Goal: Task Accomplishment & Management: Use online tool/utility

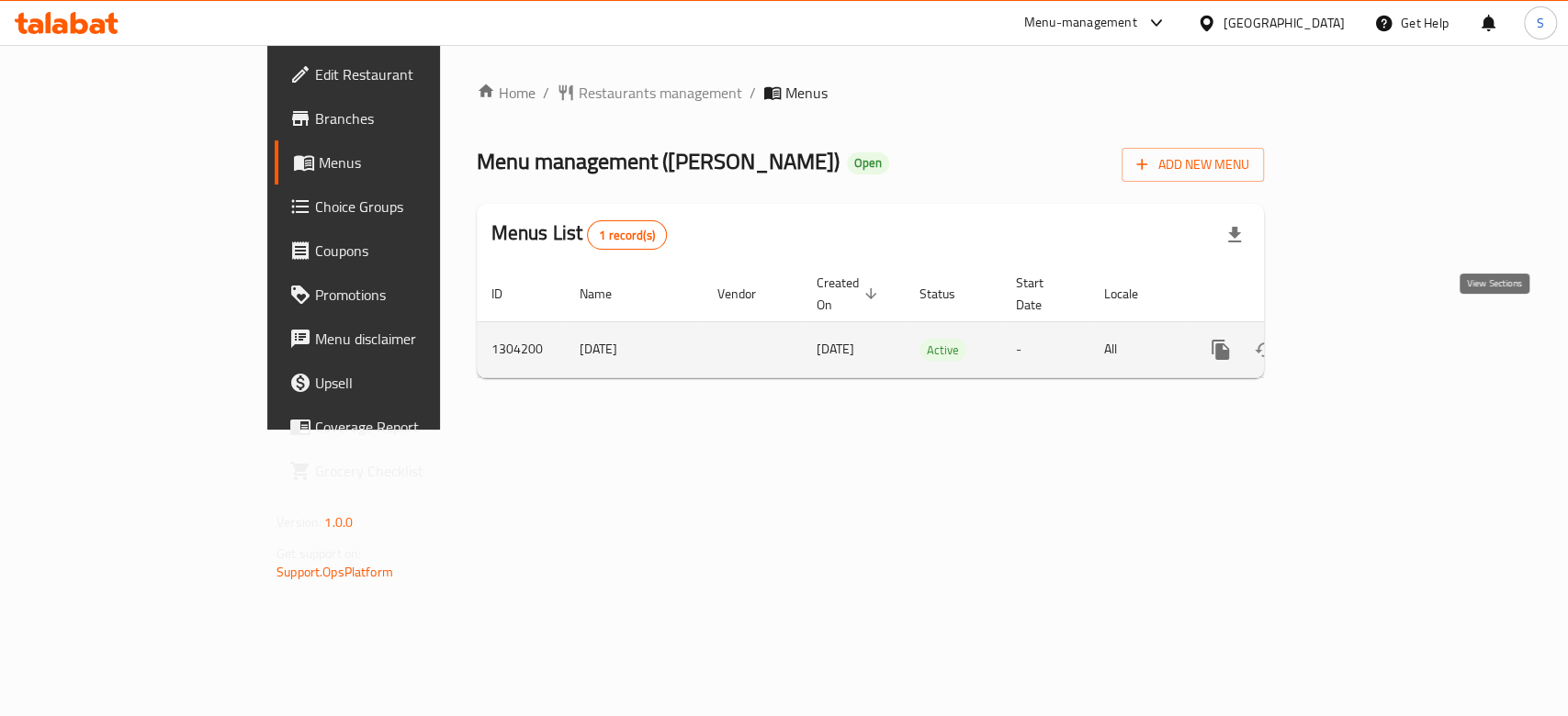
click at [1364, 339] on icon "enhanced table" at bounding box center [1353, 350] width 22 height 22
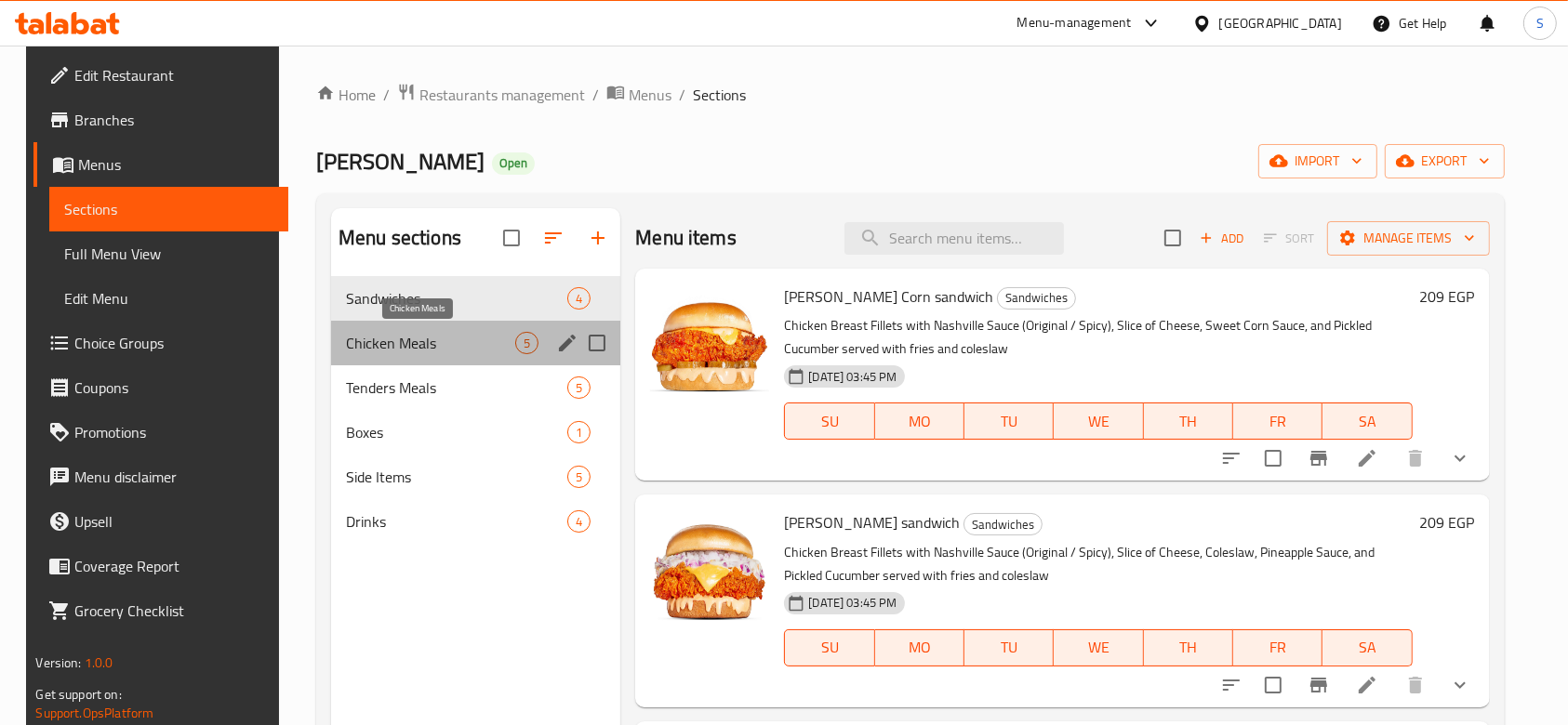
click at [437, 343] on span "Chicken Meals" at bounding box center [430, 343] width 169 height 23
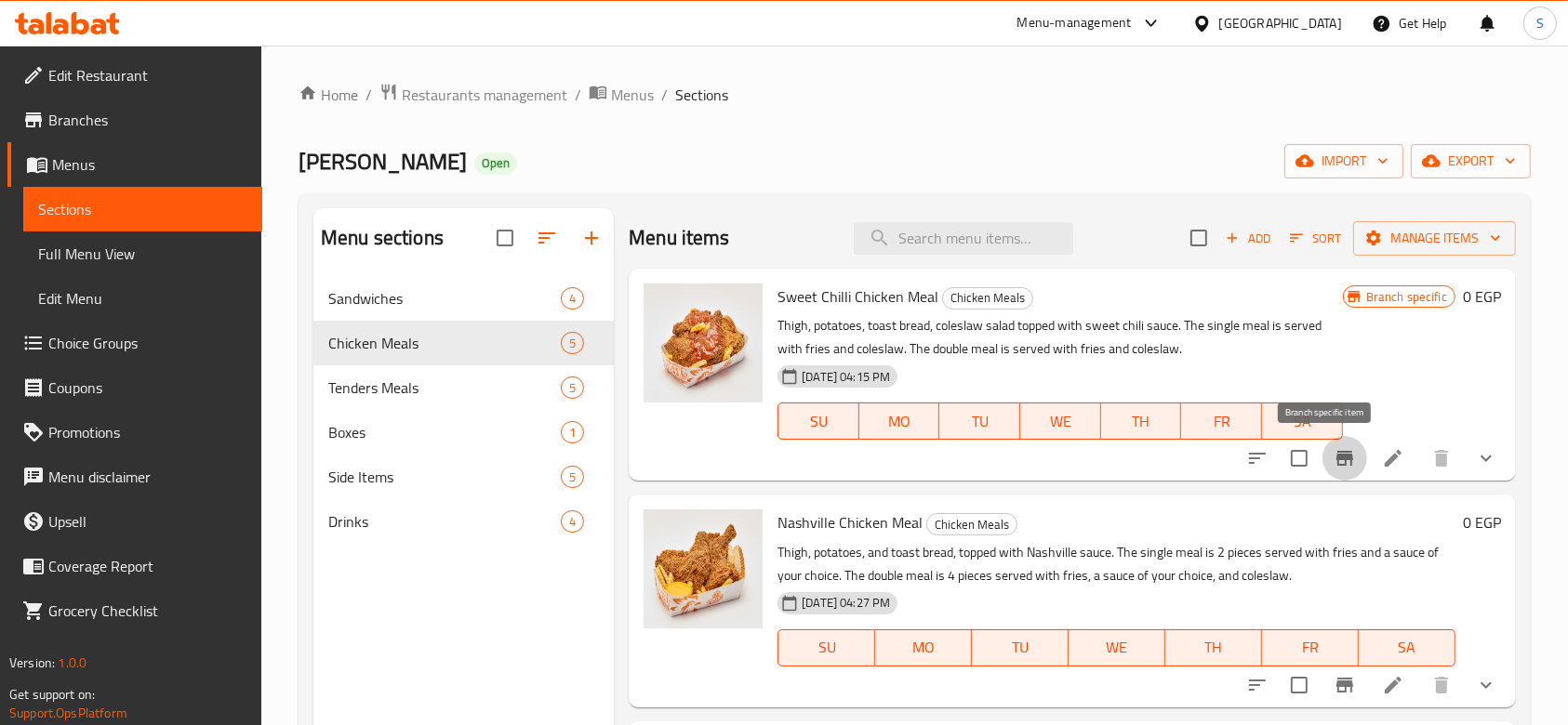
click at [1334, 466] on icon "Branch-specific-item" at bounding box center [1345, 458] width 23 height 23
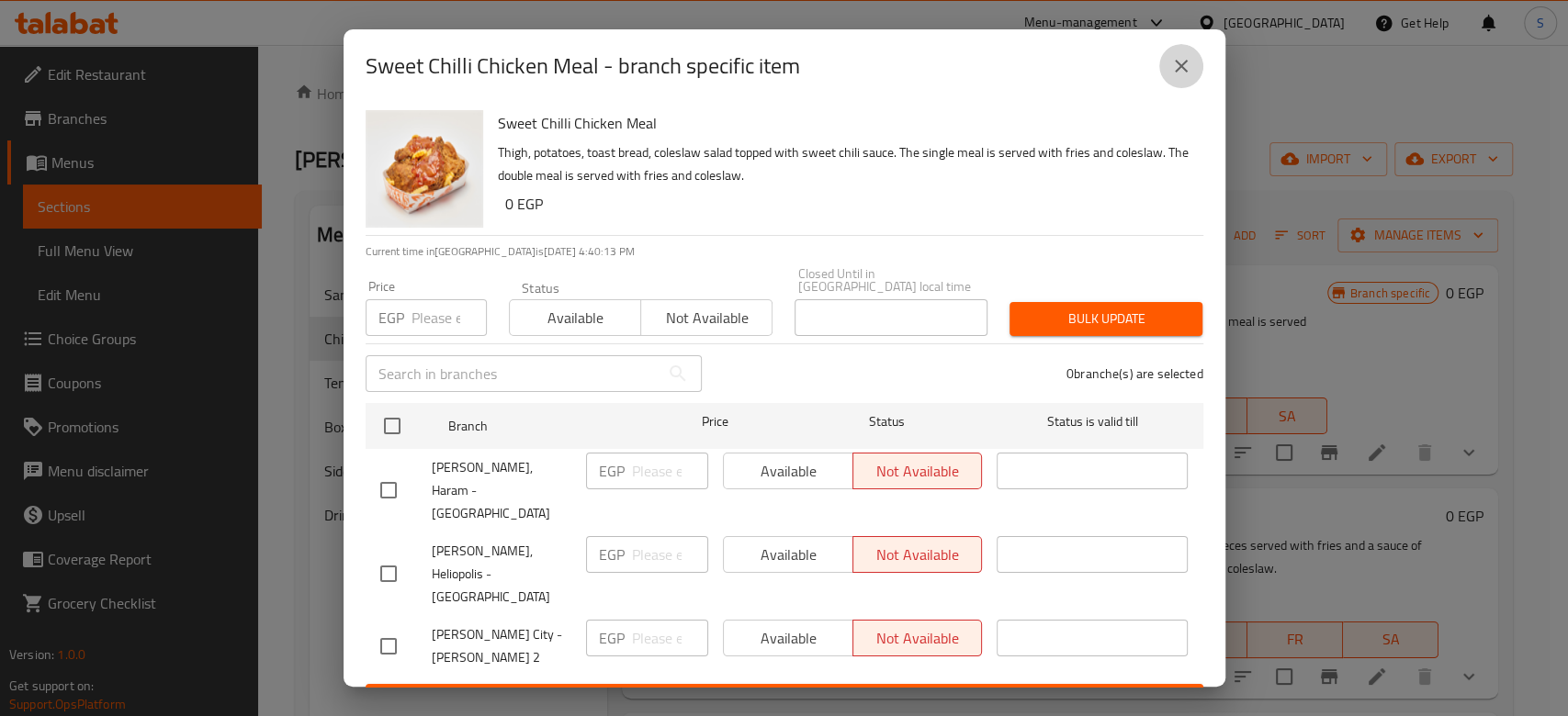
click at [1183, 73] on icon "close" at bounding box center [1181, 66] width 13 height 13
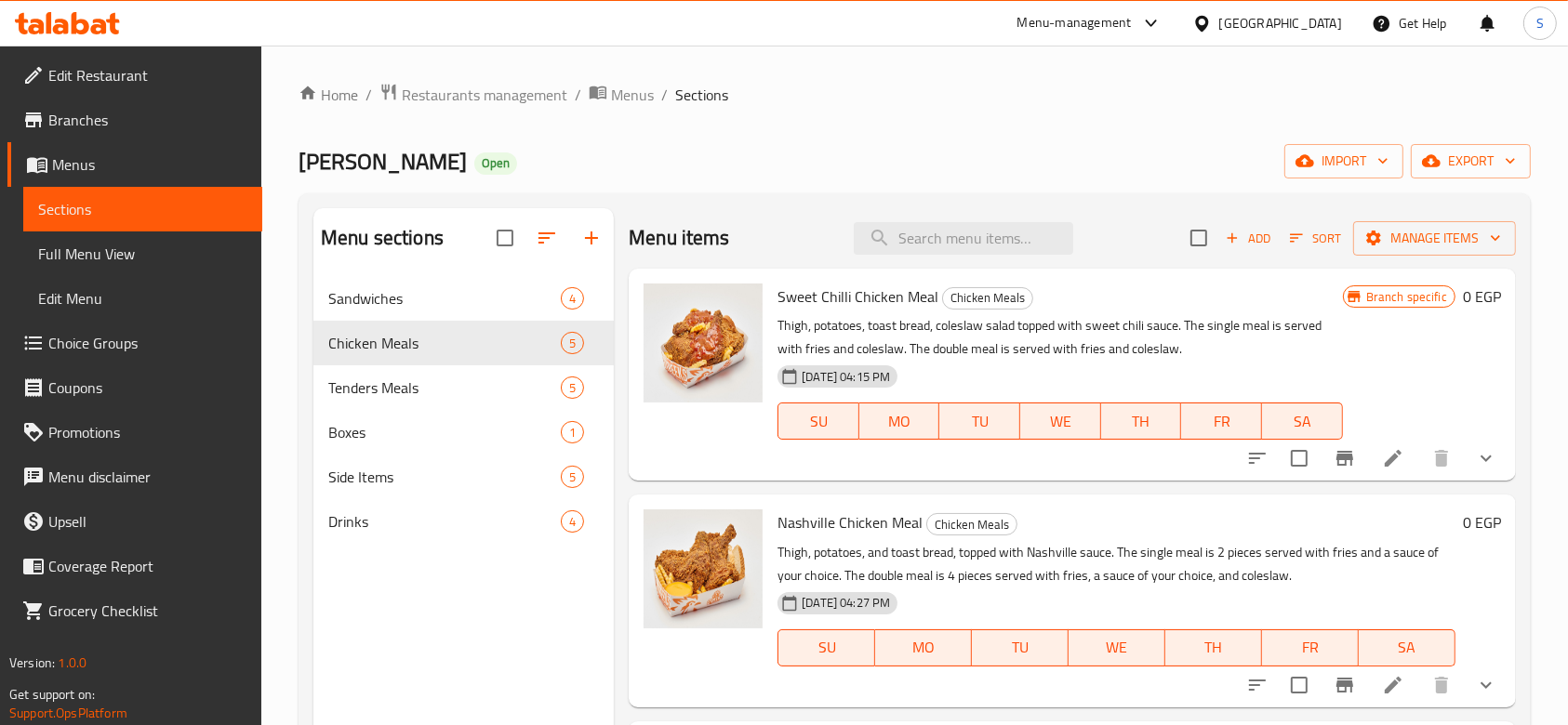
click at [1391, 446] on li at bounding box center [1392, 457] width 52 height 33
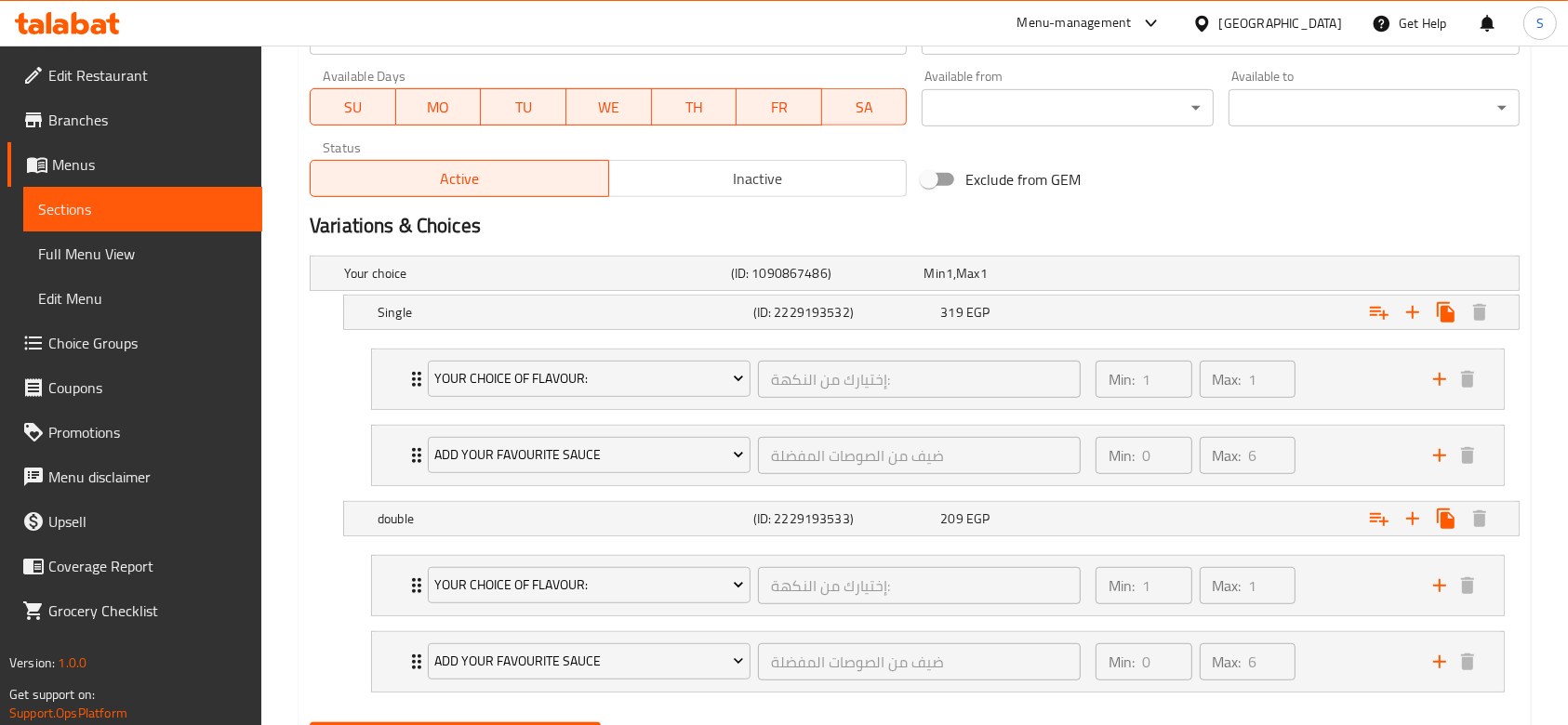
scroll to position [959, 0]
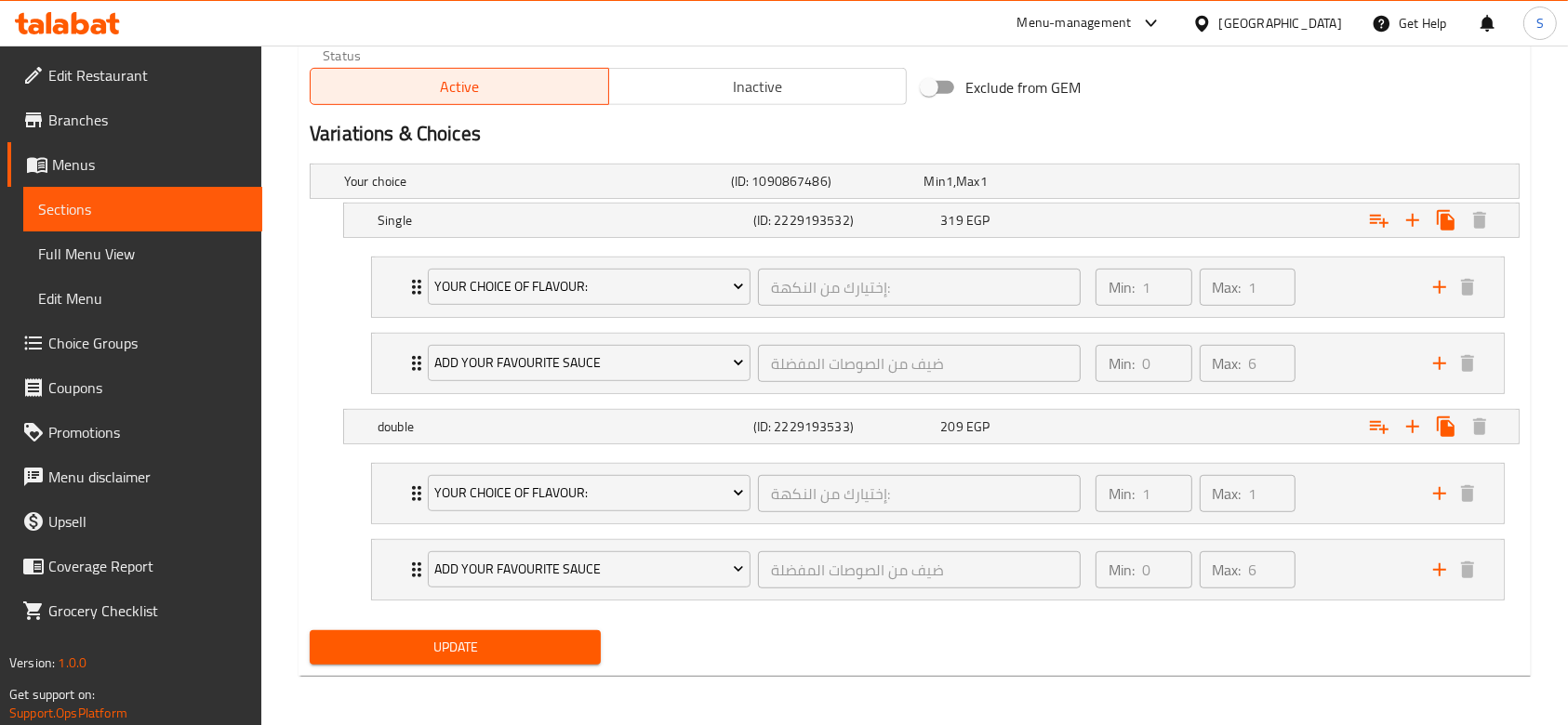
click at [204, 219] on span "Sections" at bounding box center [142, 210] width 209 height 23
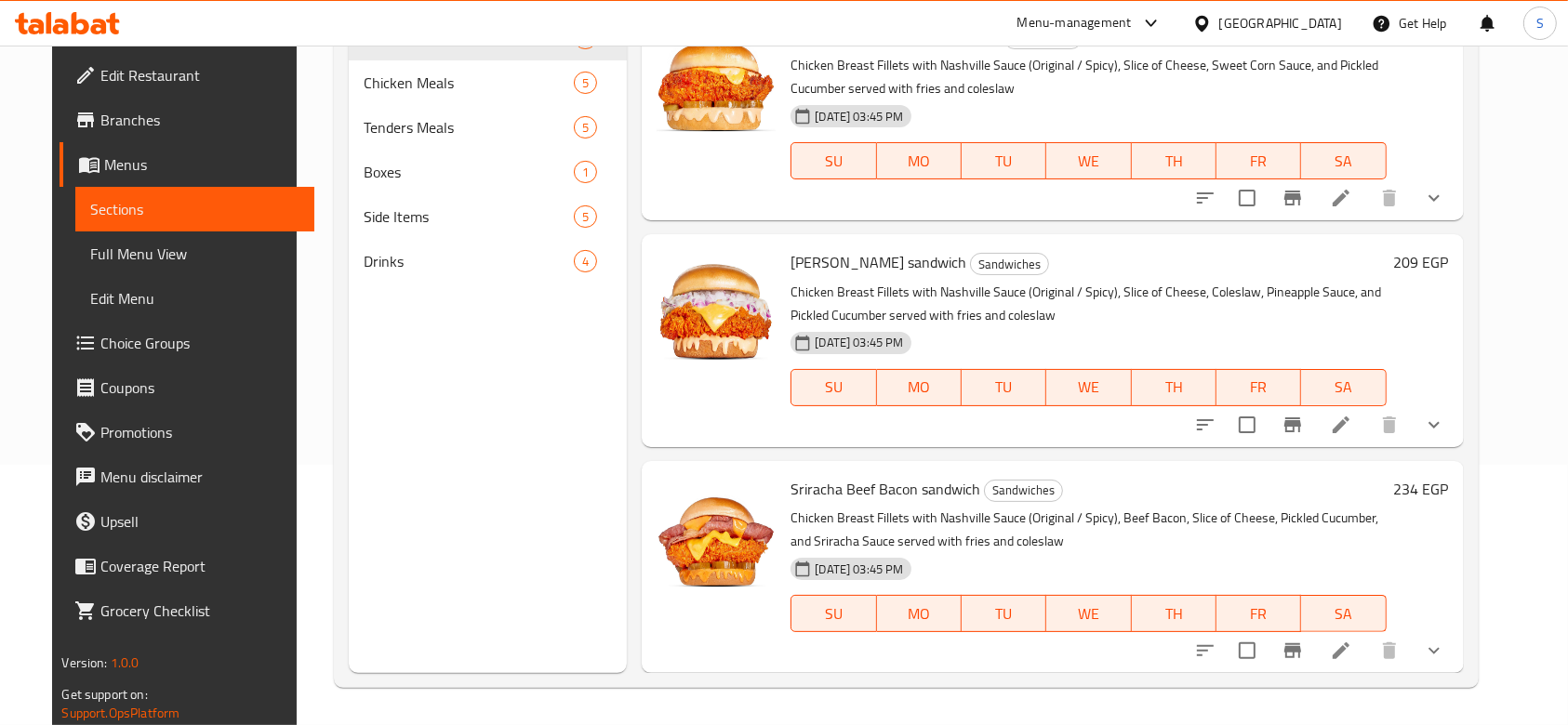
click at [198, 337] on span "Choice Groups" at bounding box center [199, 343] width 199 height 23
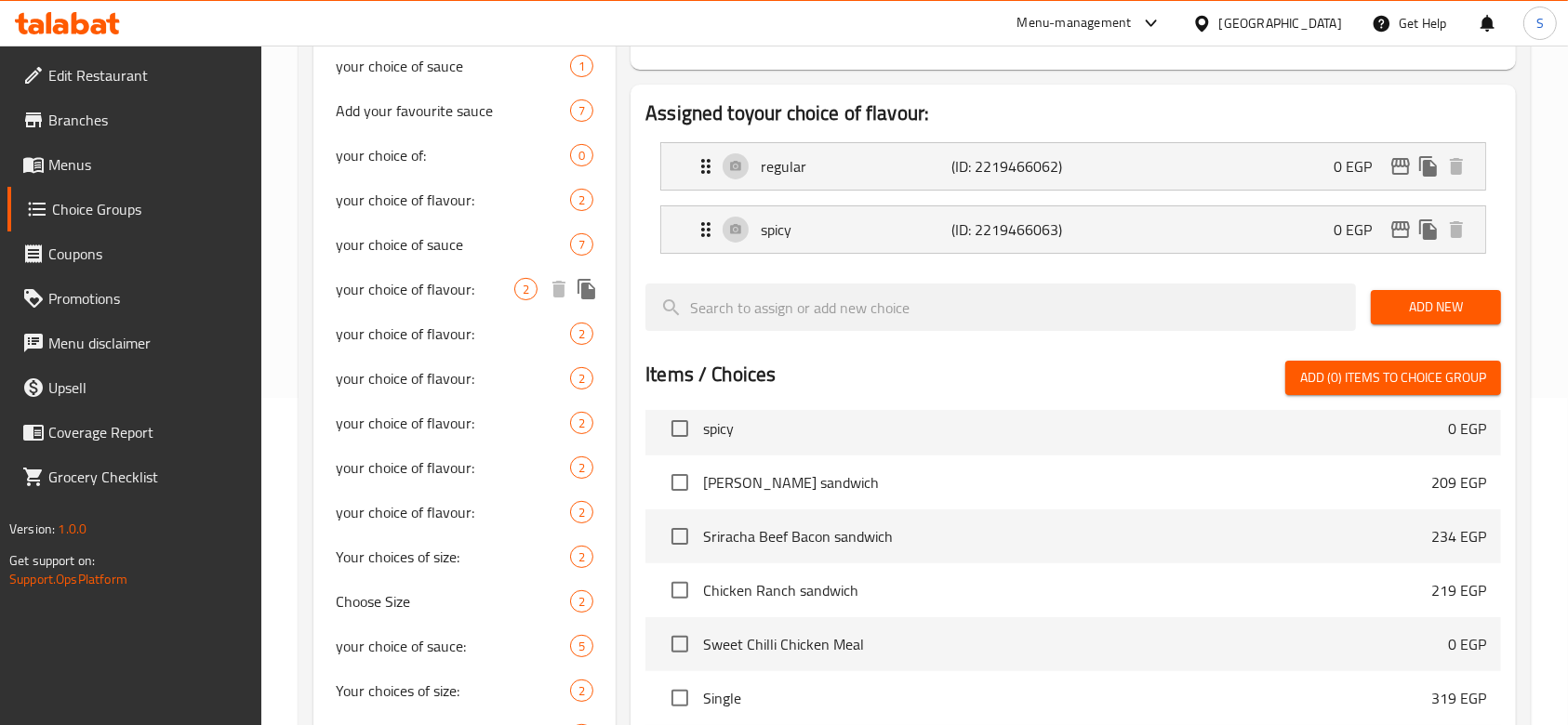
scroll to position [384, 0]
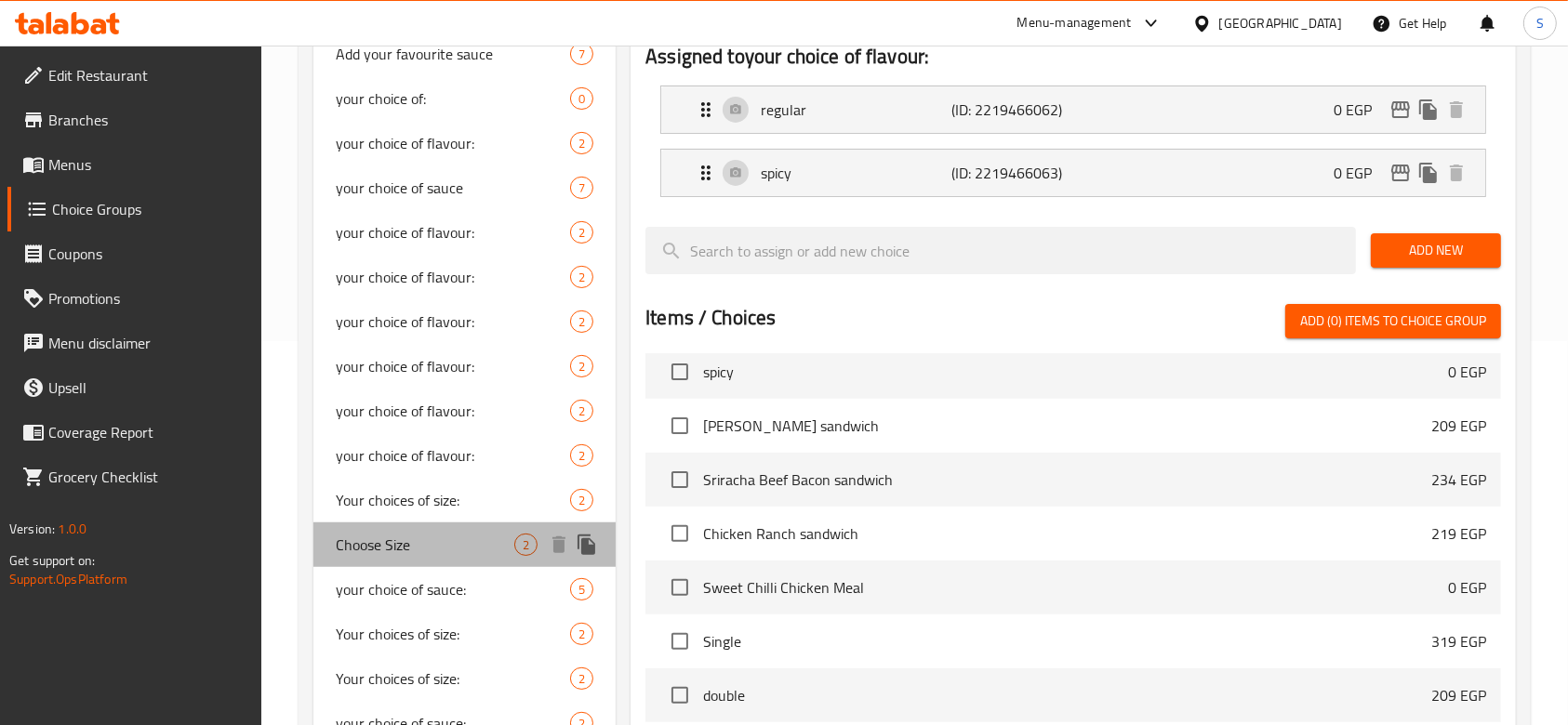
click at [416, 550] on span "Choose Size" at bounding box center [424, 545] width 179 height 23
type input "Choose Size"
type input "اختر الحجم"
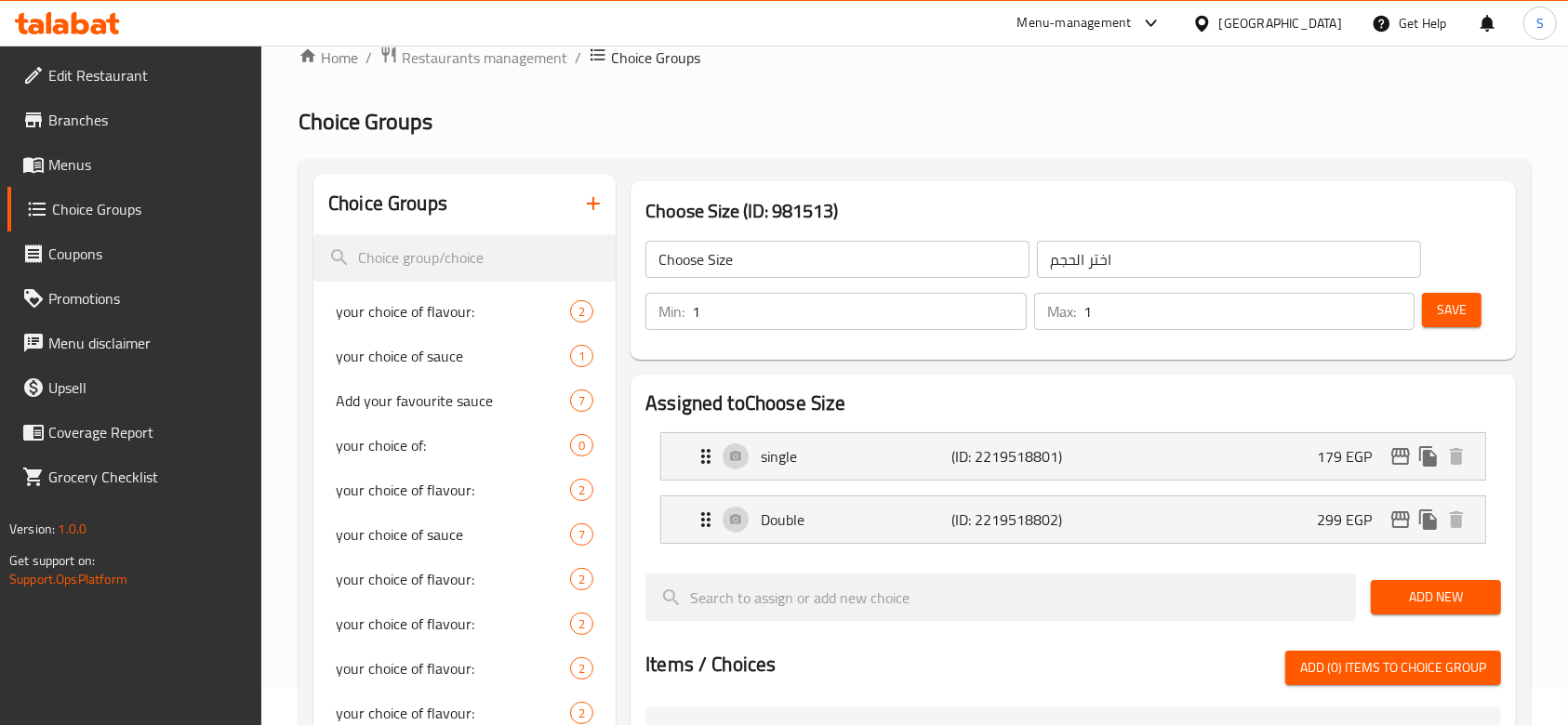
scroll to position [0, 0]
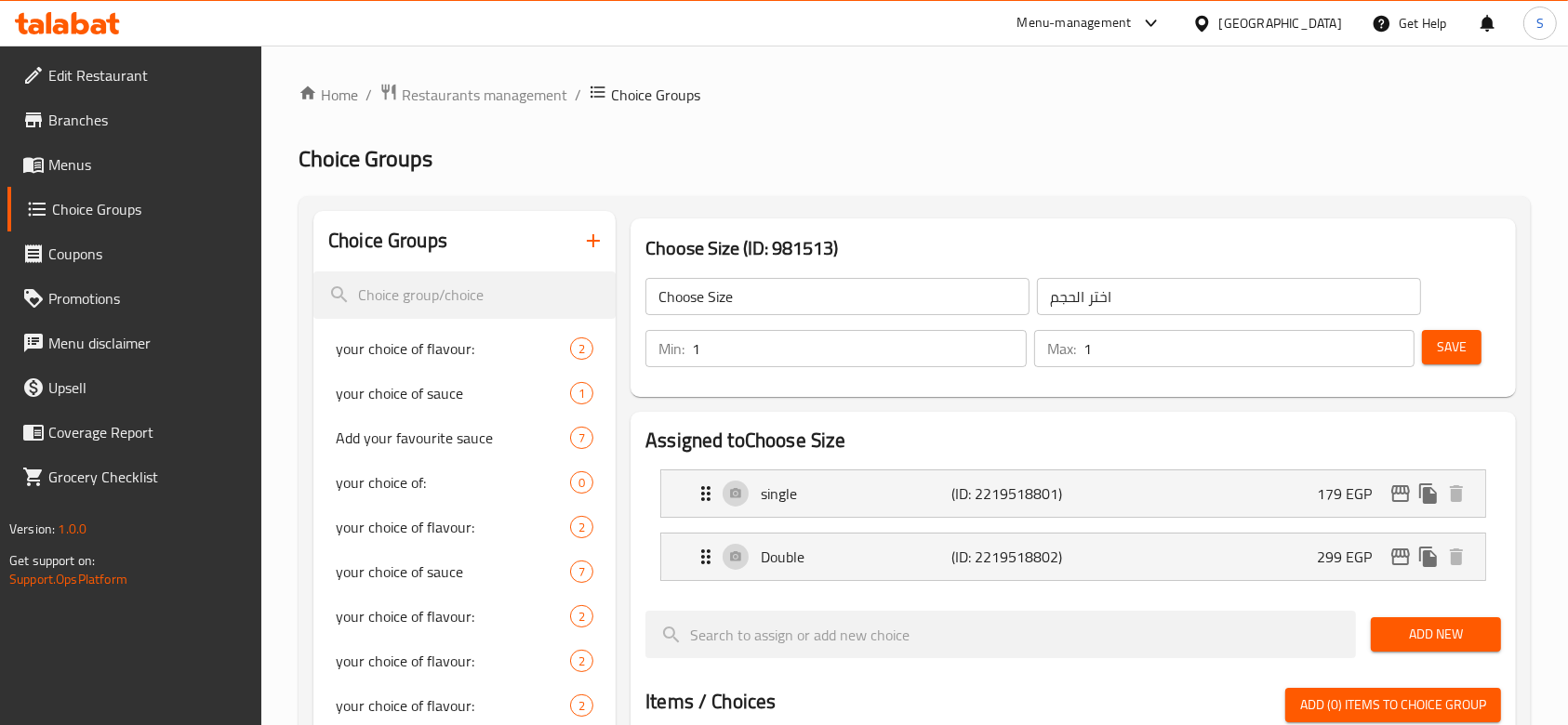
click at [93, 25] on icon at bounding box center [67, 24] width 105 height 23
